Goal: Task Accomplishment & Management: Manage account settings

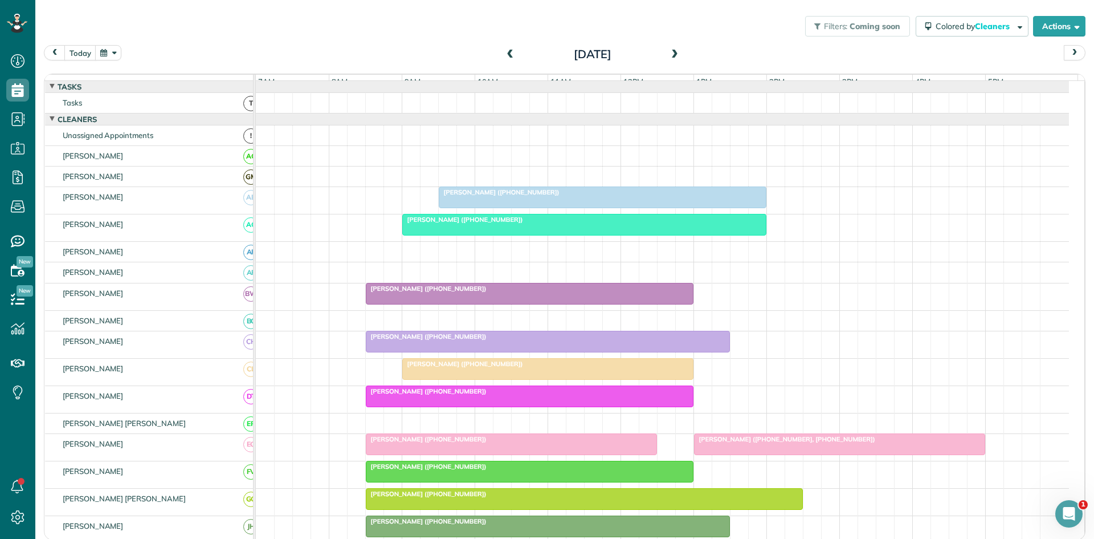
click at [499, 223] on span "[PERSON_NAME] ([PHONE_NUMBER])" at bounding box center [463, 219] width 122 height 8
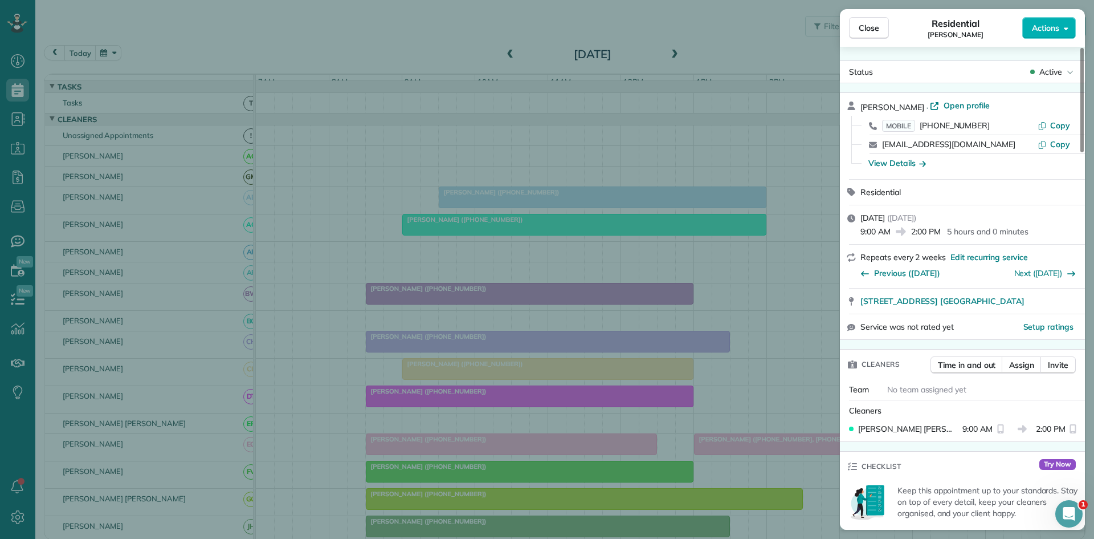
click at [1067, 70] on div "Active" at bounding box center [1052, 71] width 48 height 11
click at [1026, 124] on div "Cancelled" at bounding box center [1020, 125] width 115 height 16
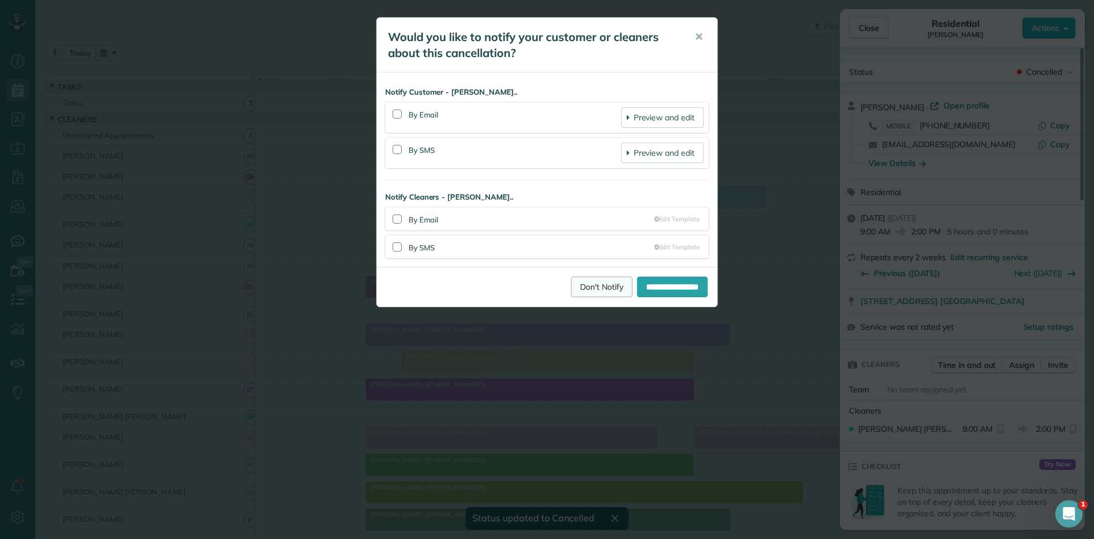
click at [585, 286] on link "Don't Notify" at bounding box center [602, 286] width 62 height 21
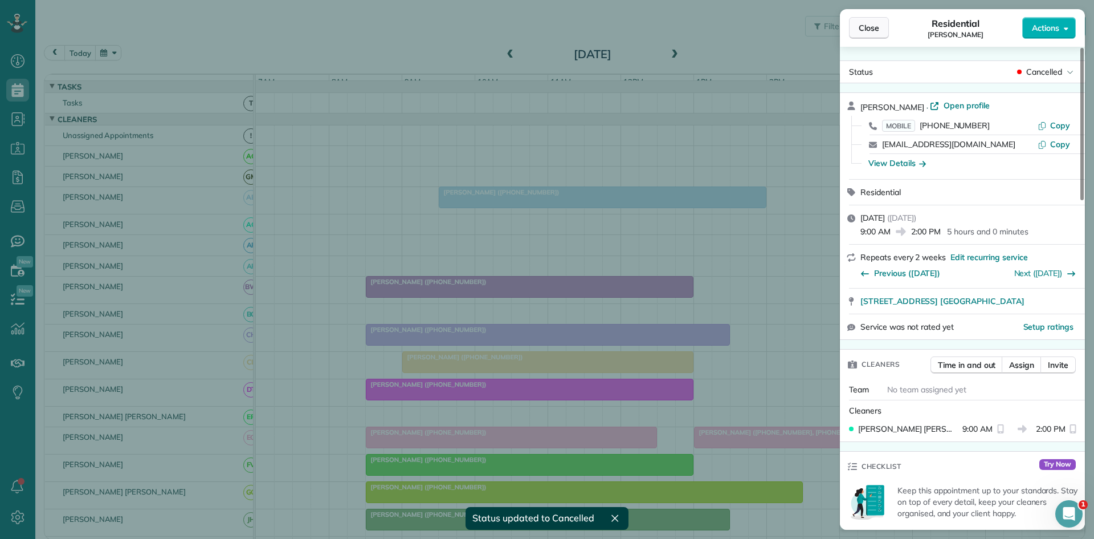
click at [862, 18] on button "Close" at bounding box center [869, 28] width 40 height 22
